Goal: Navigation & Orientation: Find specific page/section

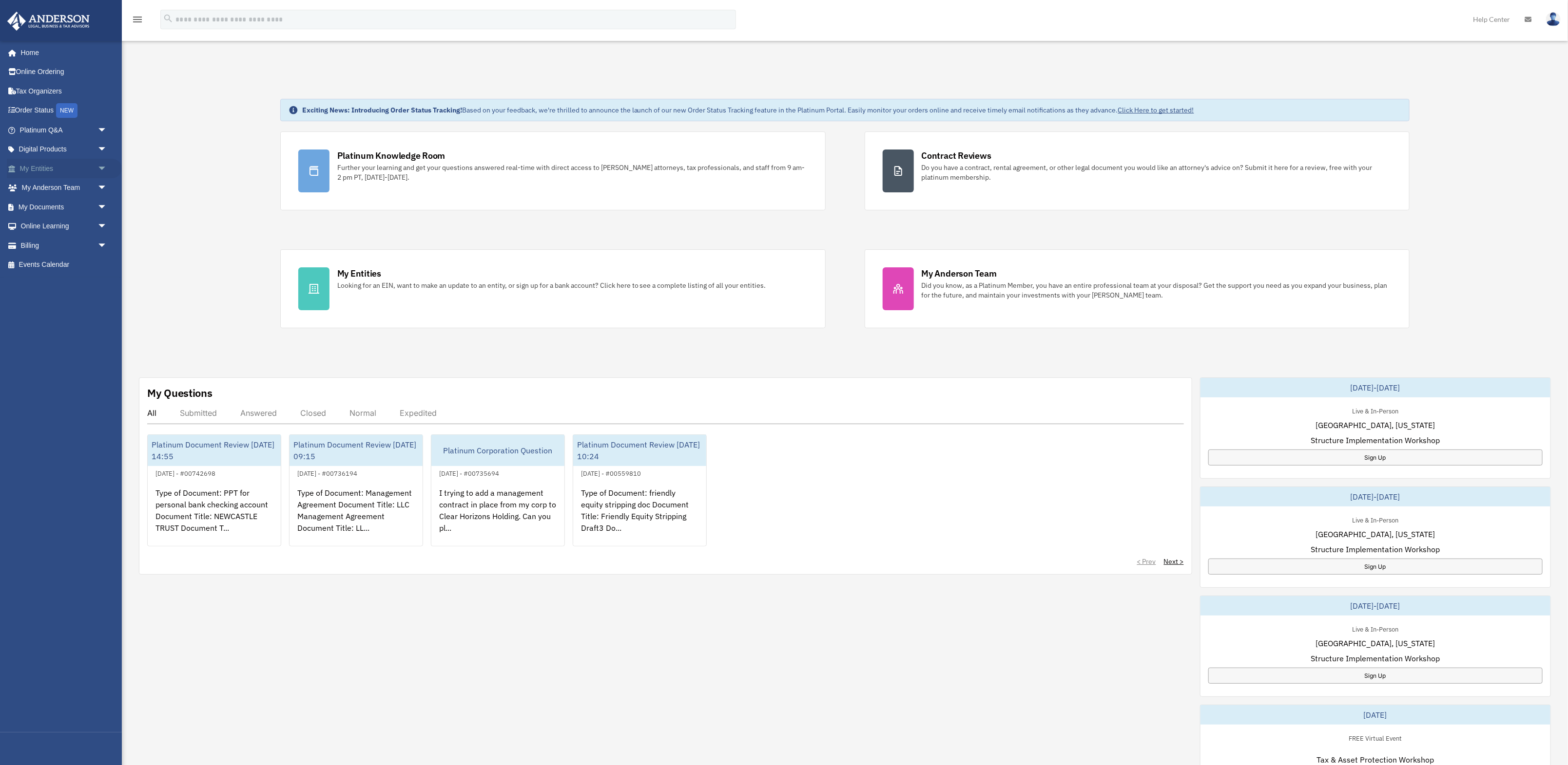
click at [101, 169] on span "arrow_drop_down" at bounding box center [106, 169] width 19 height 20
click at [104, 303] on span "arrow_drop_down" at bounding box center [106, 304] width 19 height 20
click at [101, 380] on span "arrow_drop_down" at bounding box center [106, 381] width 19 height 20
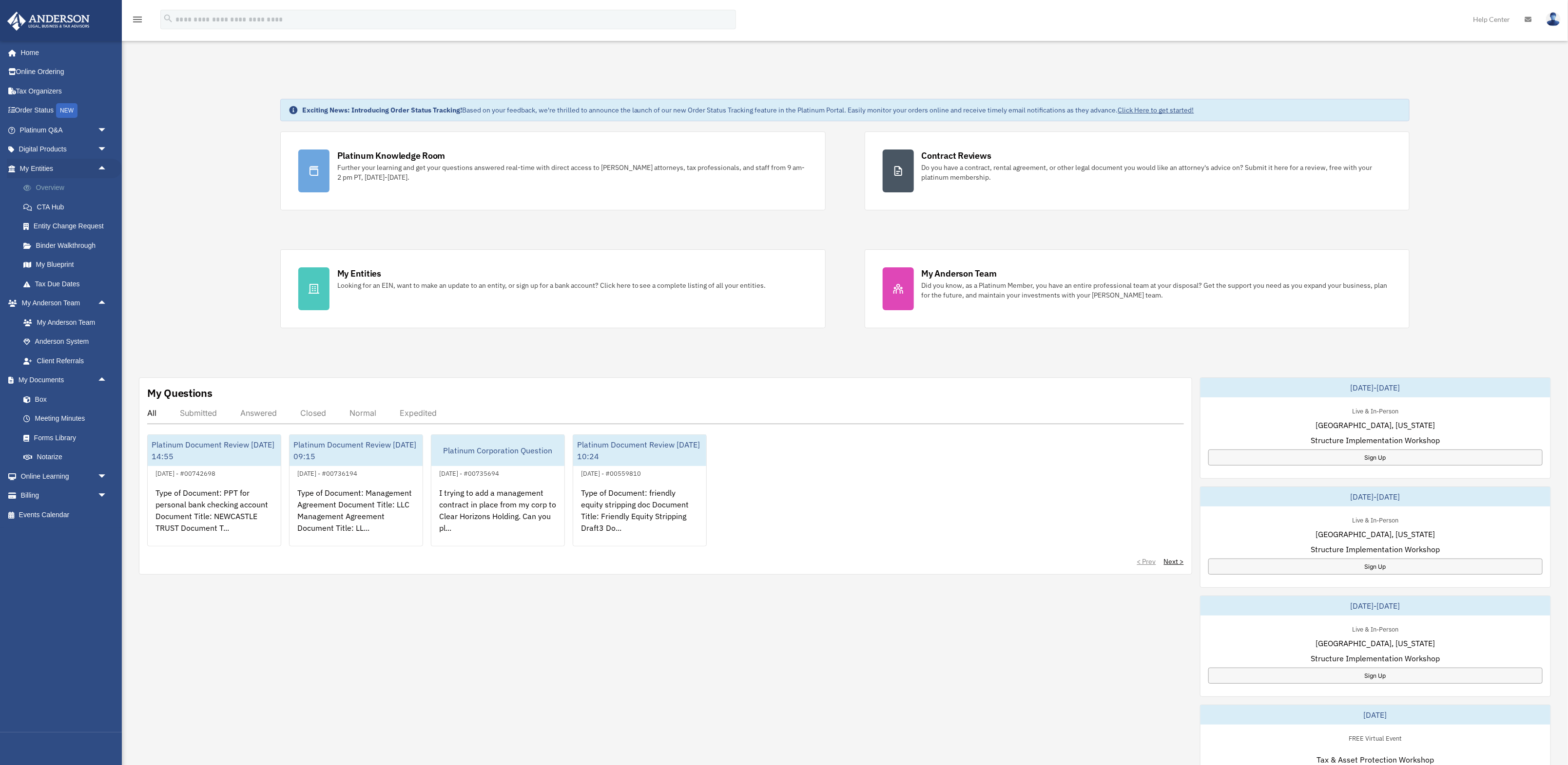
click at [50, 189] on link "Overview" at bounding box center [68, 187] width 108 height 19
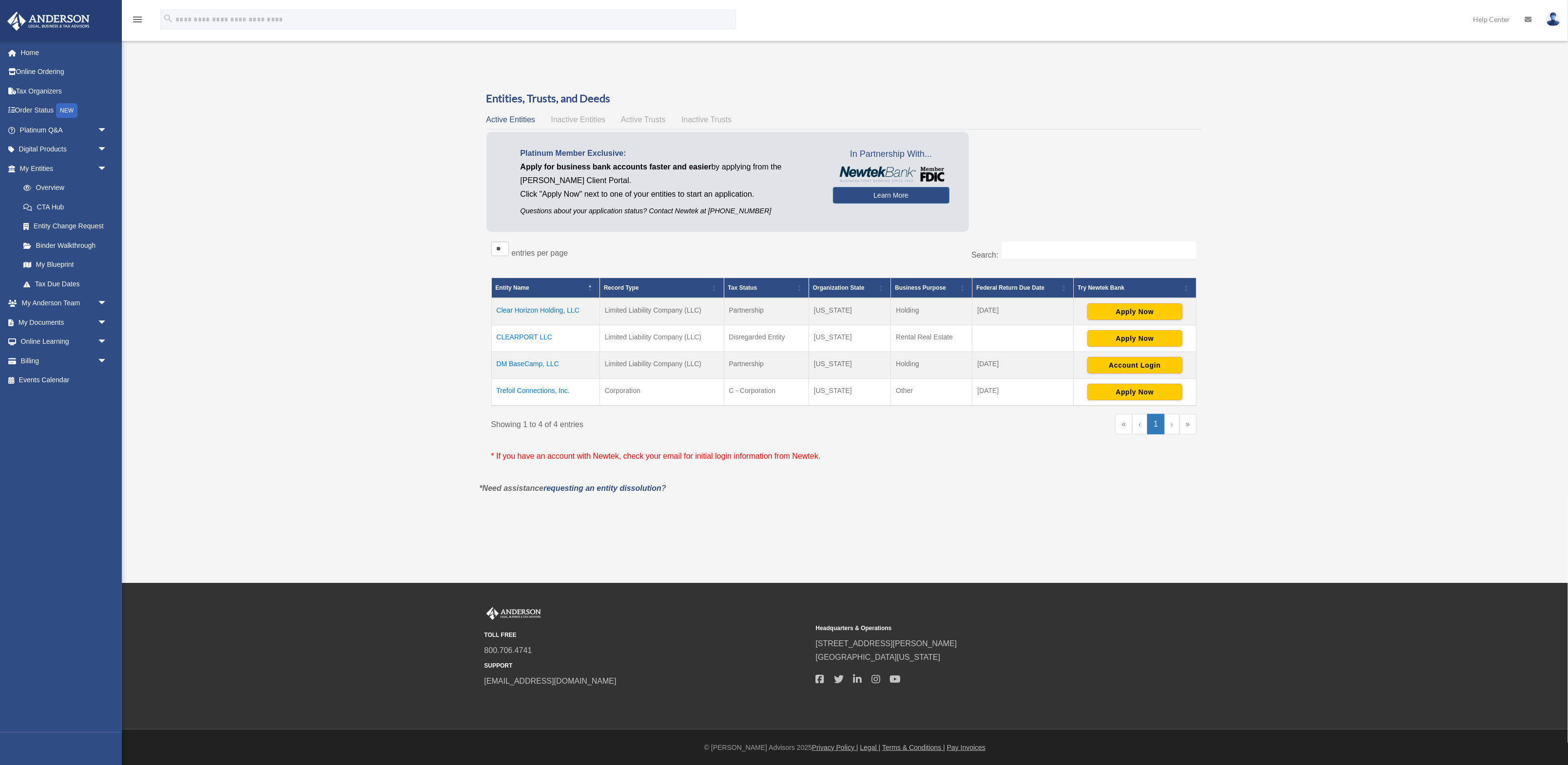
click at [522, 365] on td "DM BaseCamp, LLC" at bounding box center [546, 366] width 108 height 27
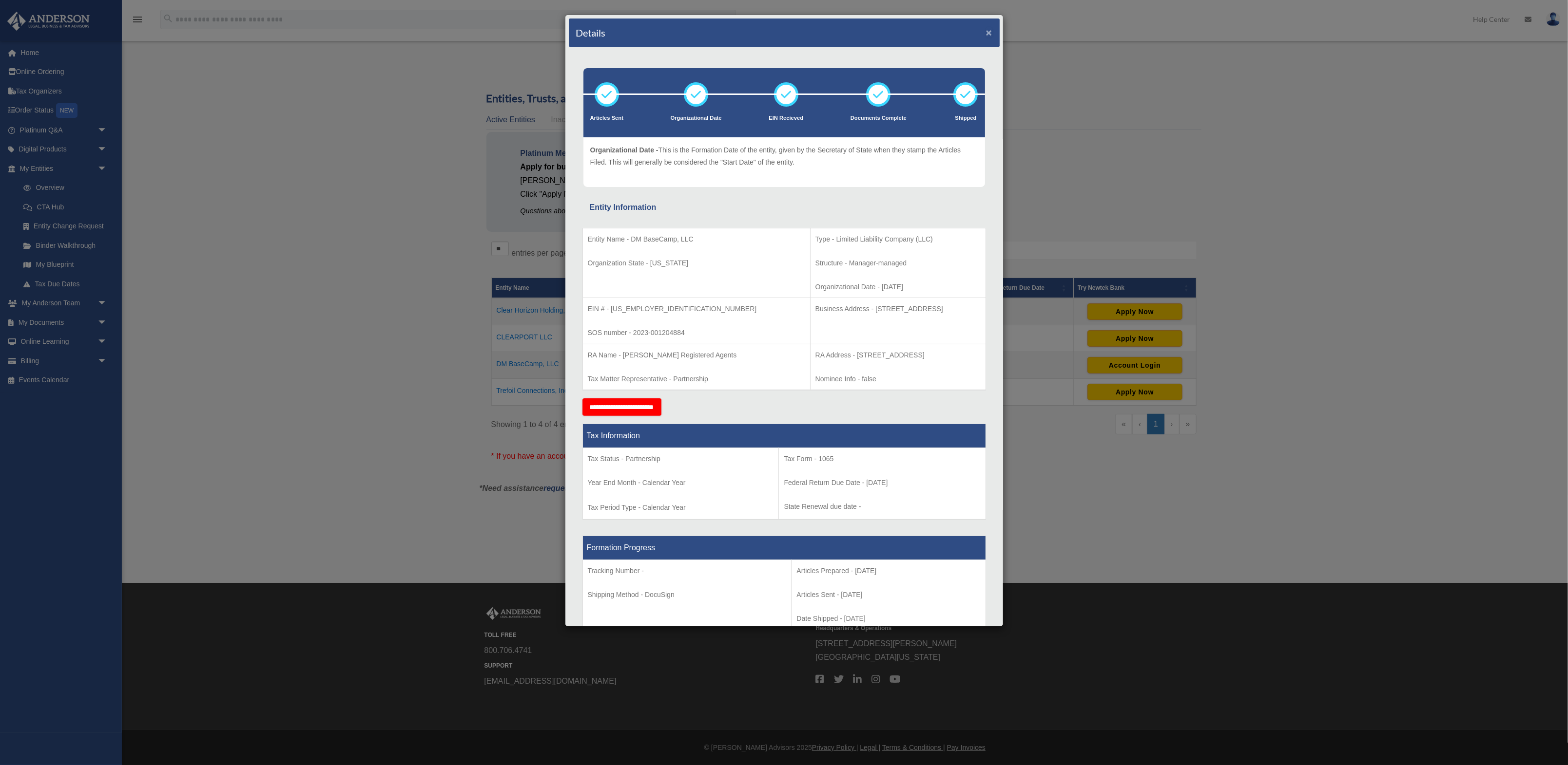
click at [988, 34] on button "×" at bounding box center [988, 32] width 6 height 10
